Goal: Task Accomplishment & Management: Use online tool/utility

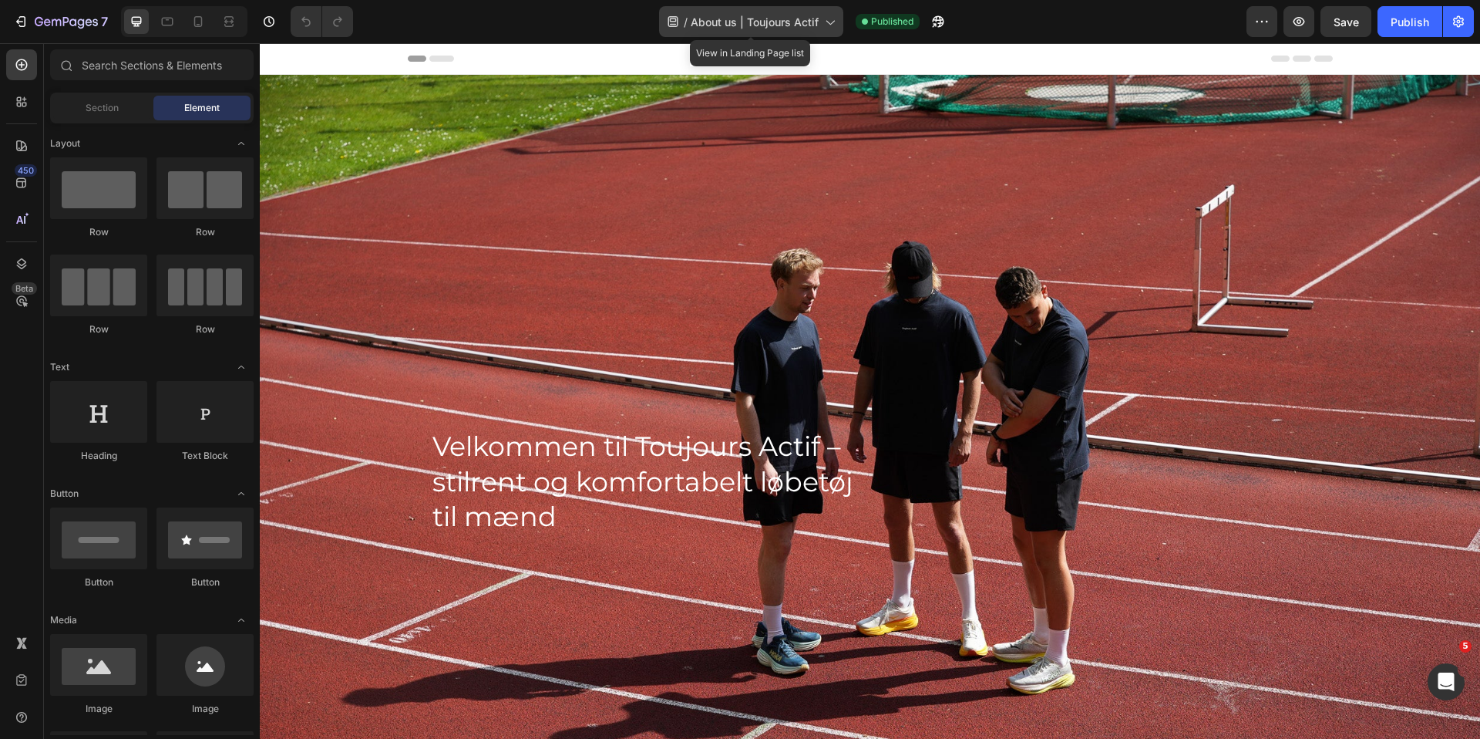
click at [730, 20] on span "About us | Toujours Actif" at bounding box center [755, 22] width 128 height 16
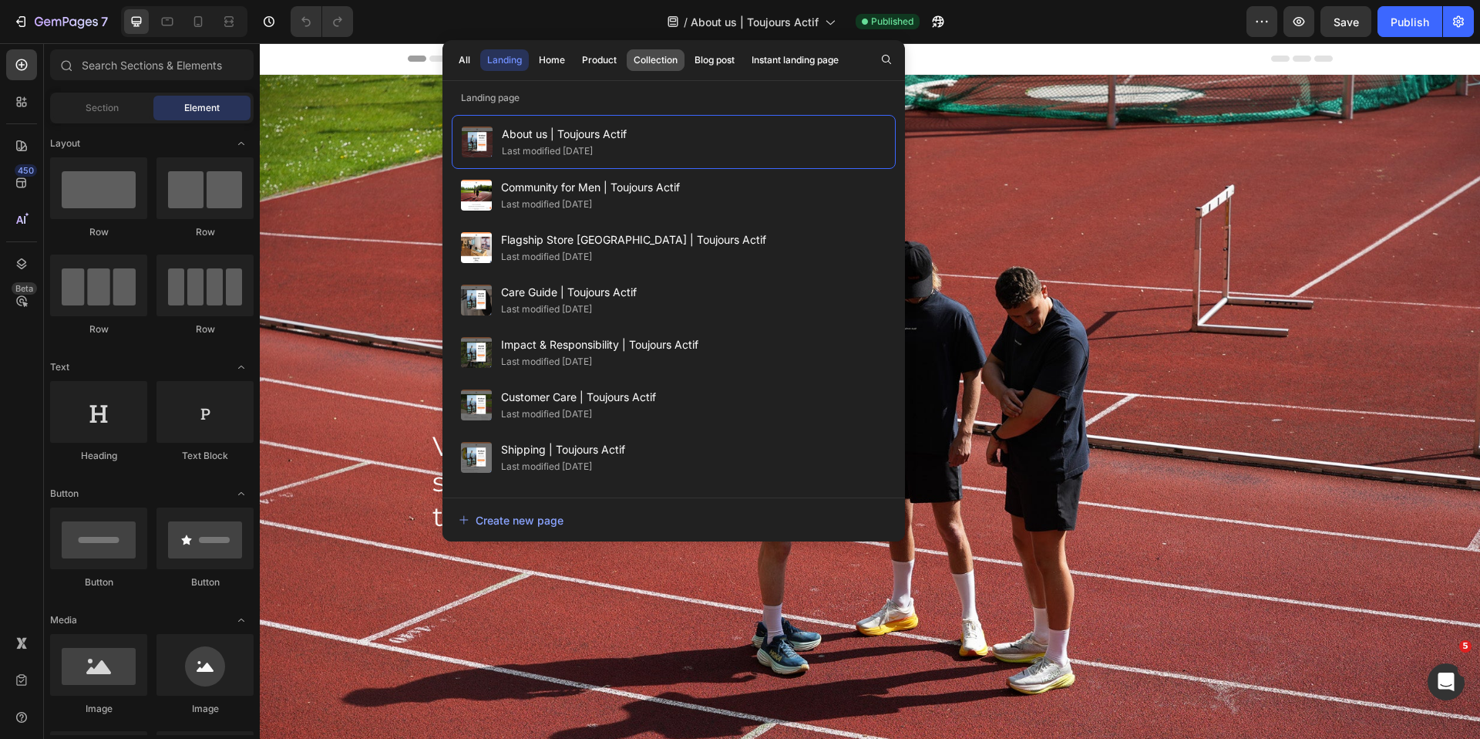
click at [648, 66] on div "Collection" at bounding box center [656, 60] width 44 height 14
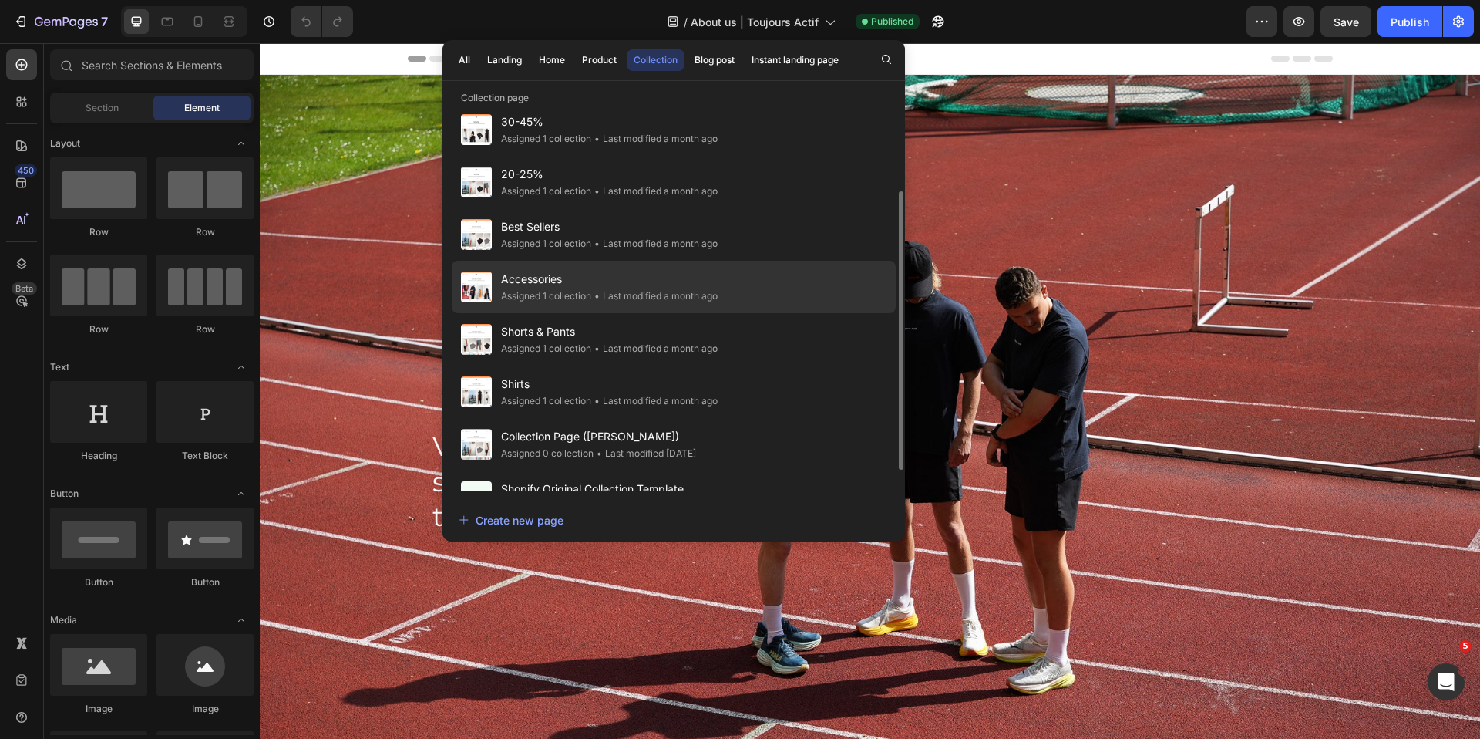
click at [601, 298] on div "• Last modified a month ago" at bounding box center [654, 295] width 126 height 15
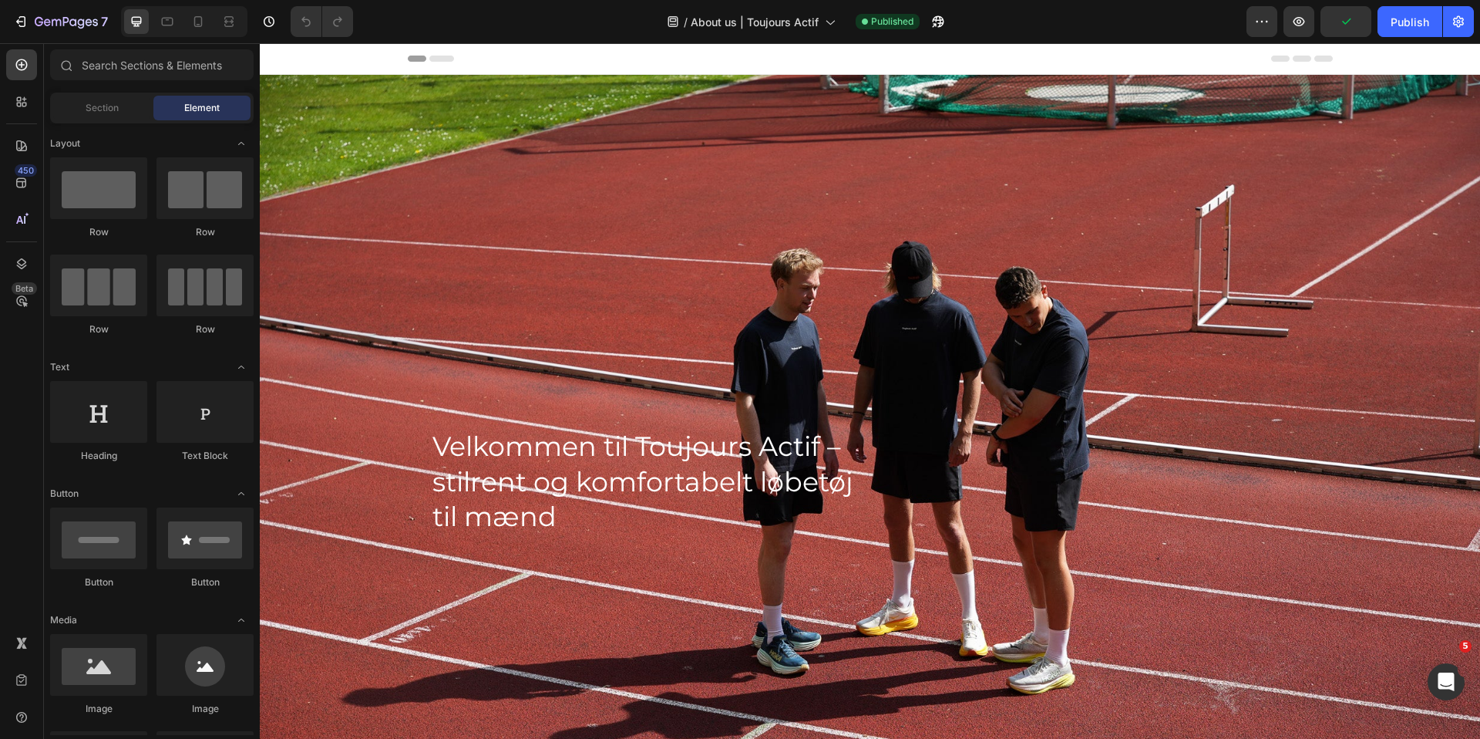
scroll to position [108, 0]
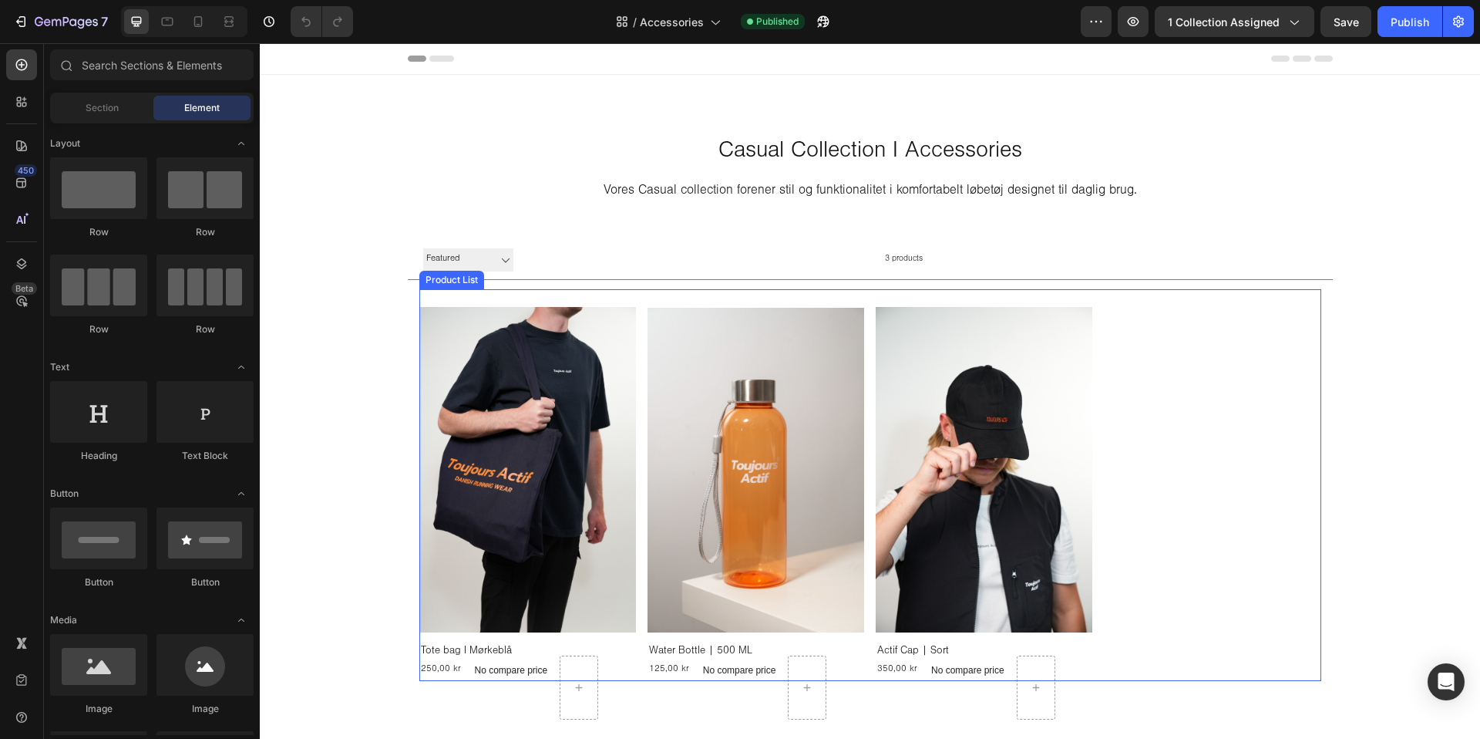
click at [1149, 450] on div "Product Images & Gallery Tote bag I Mørkeblå (P) Title 250,00 kr Product Price …" at bounding box center [870, 485] width 902 height 392
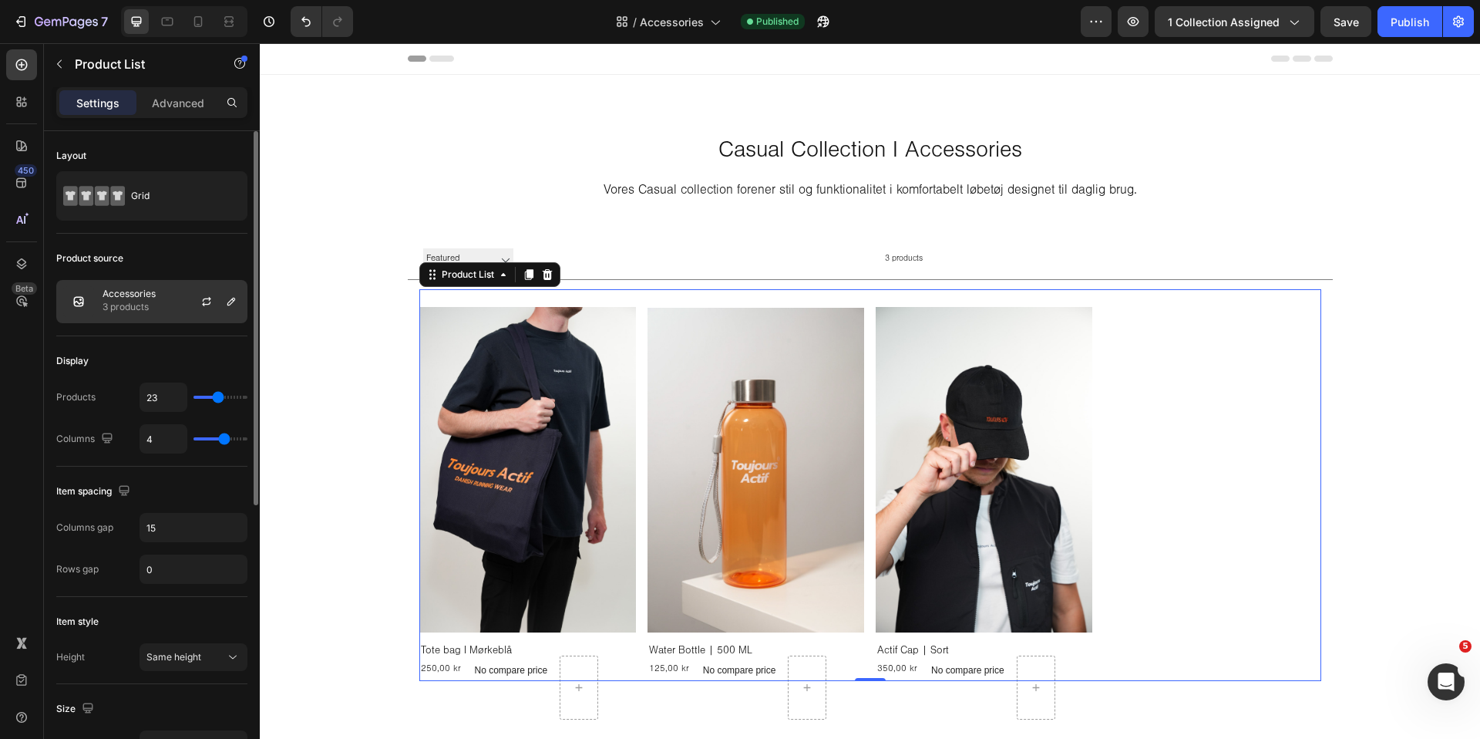
click at [150, 296] on p "Accessories" at bounding box center [129, 293] width 53 height 11
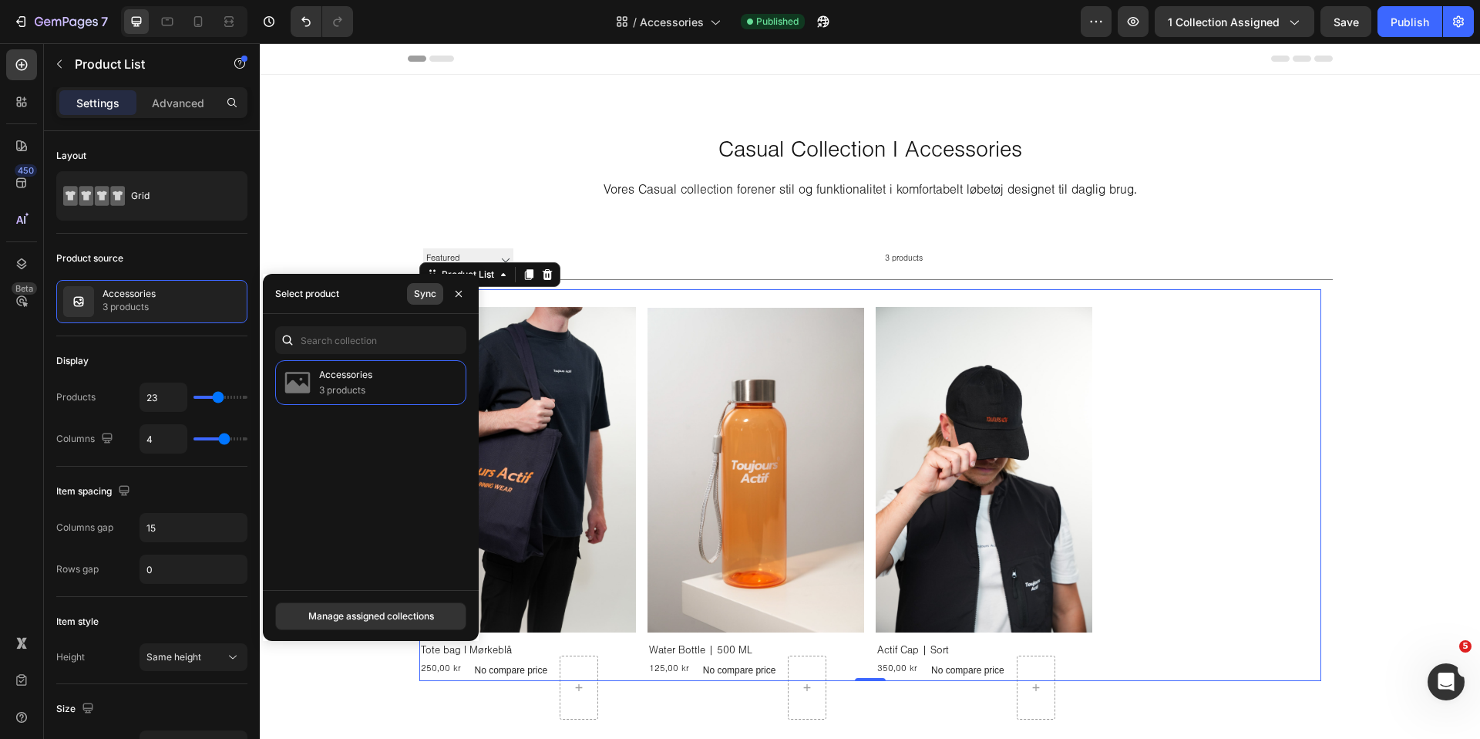
click at [424, 298] on div "Sync" at bounding box center [425, 294] width 22 height 14
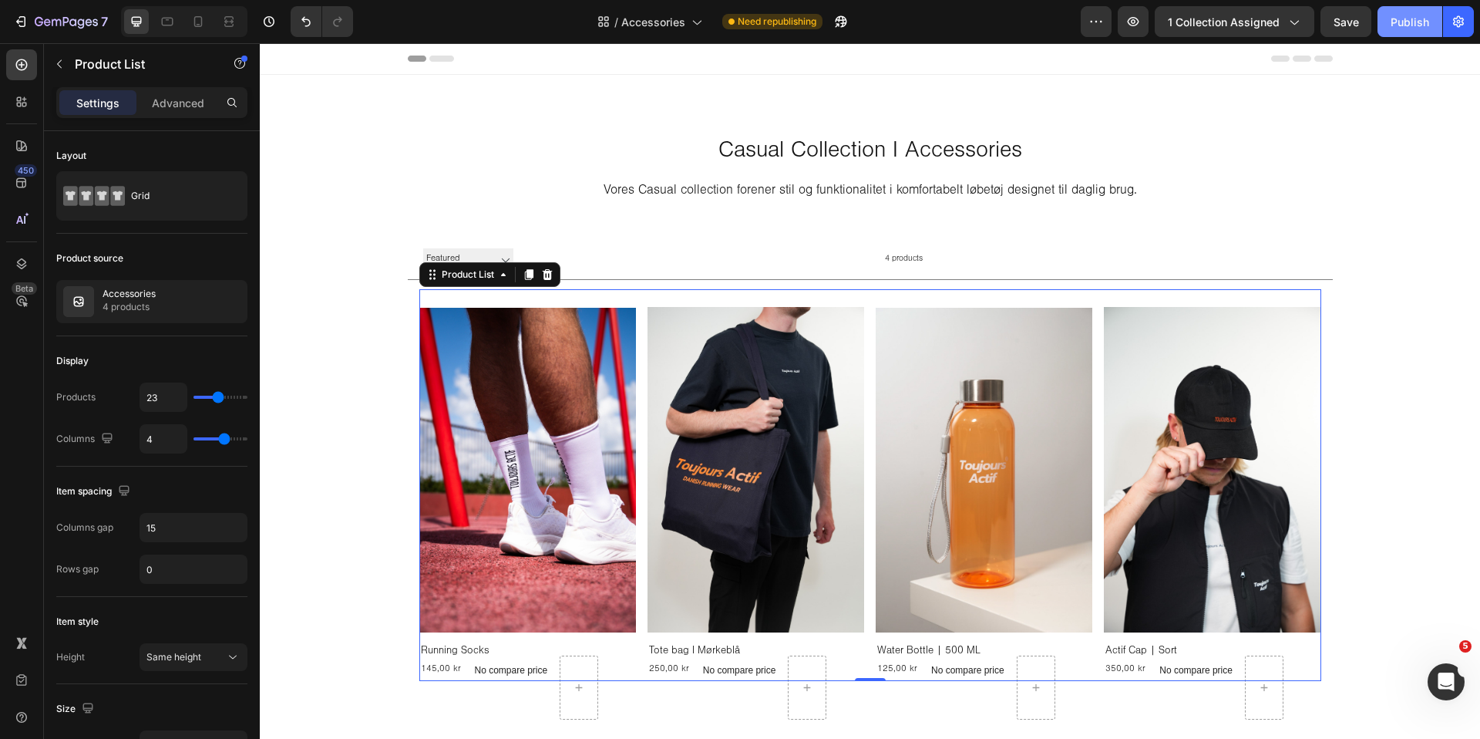
click at [1425, 28] on div "Publish" at bounding box center [1410, 22] width 39 height 16
